Goal: Find specific page/section: Find specific page/section

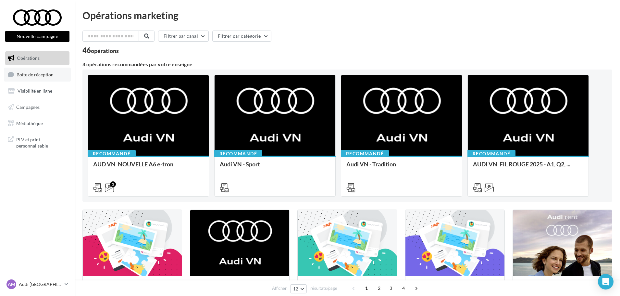
click at [22, 76] on span "Boîte de réception" at bounding box center [35, 74] width 37 height 6
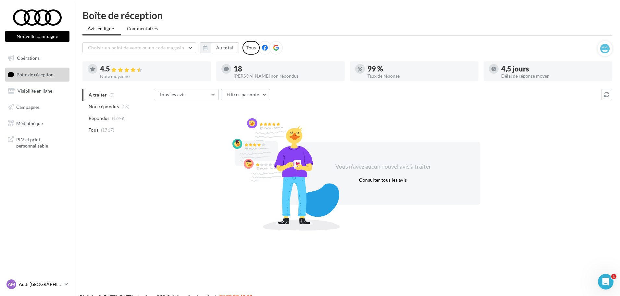
click at [33, 280] on div "AM Audi MARSEILLE audi-mars-gau" at bounding box center [34, 284] width 56 height 10
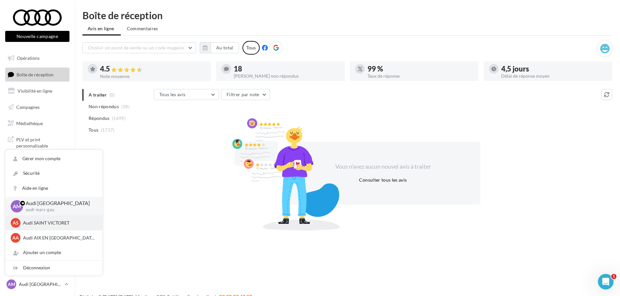
click at [66, 226] on p "Audi SAINT VICTORET" at bounding box center [58, 222] width 71 height 6
